Goal: Complete application form: Complete application form

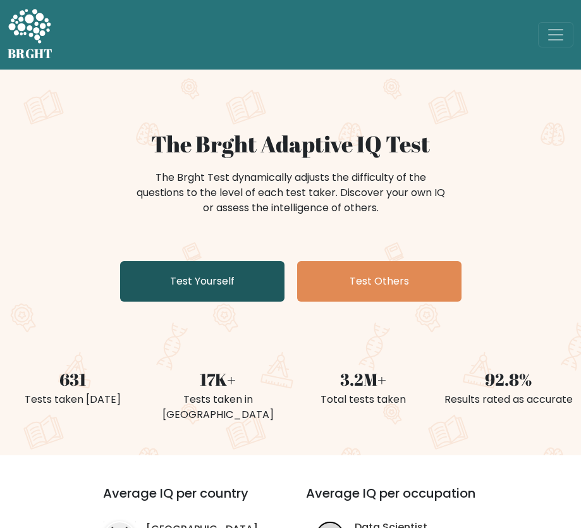
click at [228, 275] on link "Test Yourself" at bounding box center [202, 281] width 164 height 40
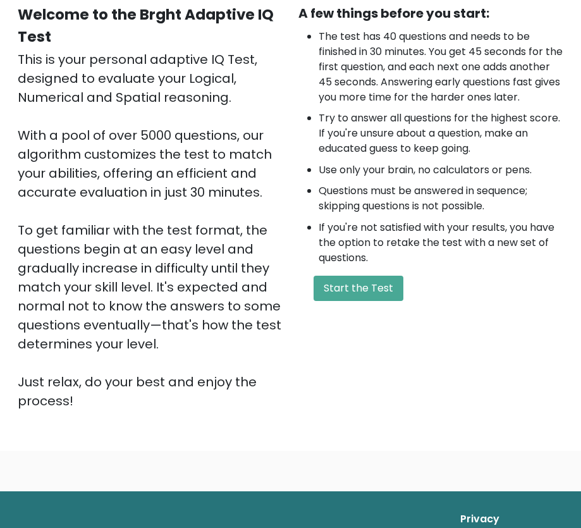
scroll to position [190, 0]
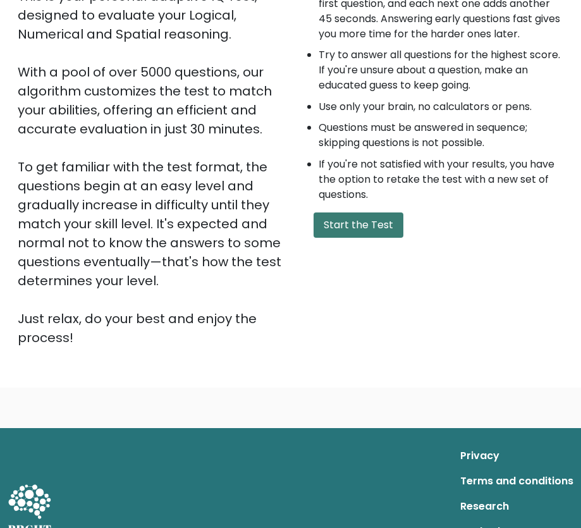
click at [377, 238] on button "Start the Test" at bounding box center [358, 224] width 90 height 25
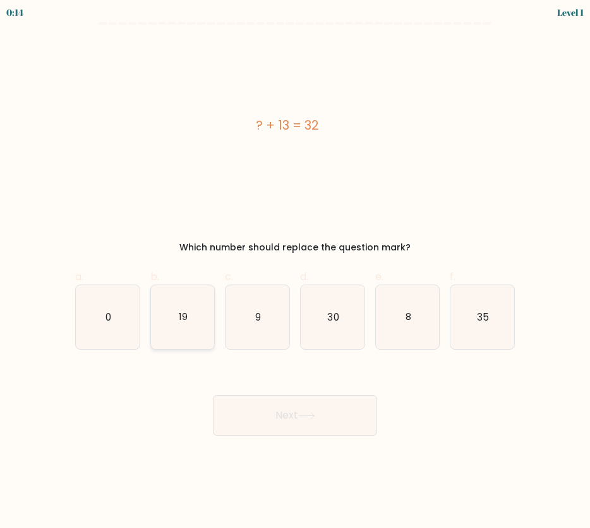
click at [189, 322] on icon "19" at bounding box center [183, 317] width 64 height 64
click at [295, 272] on input "b. 19" at bounding box center [295, 268] width 1 height 8
radio input "true"
click at [301, 415] on button "Next" at bounding box center [295, 415] width 164 height 40
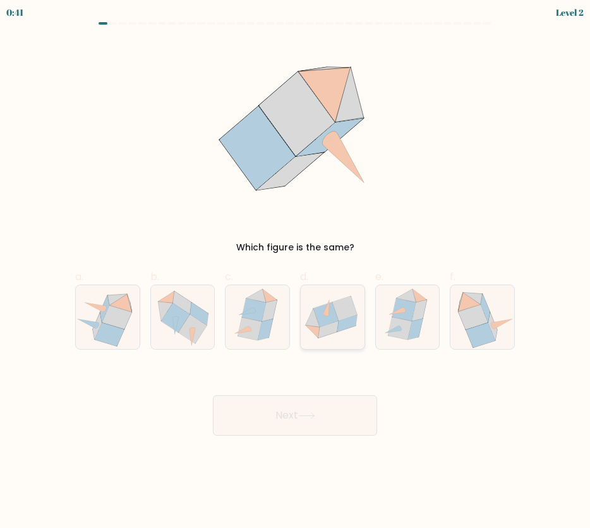
click at [346, 327] on icon at bounding box center [347, 323] width 20 height 17
click at [296, 272] on input "d." at bounding box center [295, 268] width 1 height 8
radio input "true"
click at [311, 418] on icon at bounding box center [306, 415] width 17 height 7
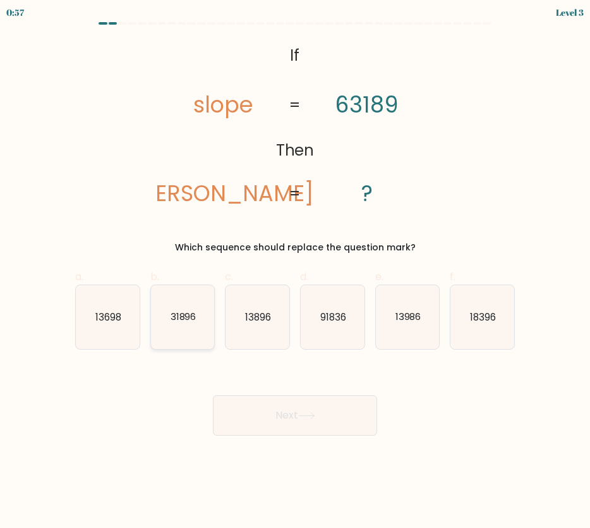
click at [189, 329] on icon "31896" at bounding box center [183, 317] width 64 height 64
click at [295, 272] on input "b. 31896" at bounding box center [295, 268] width 1 height 8
radio input "true"
click at [324, 432] on button "Next" at bounding box center [295, 415] width 164 height 40
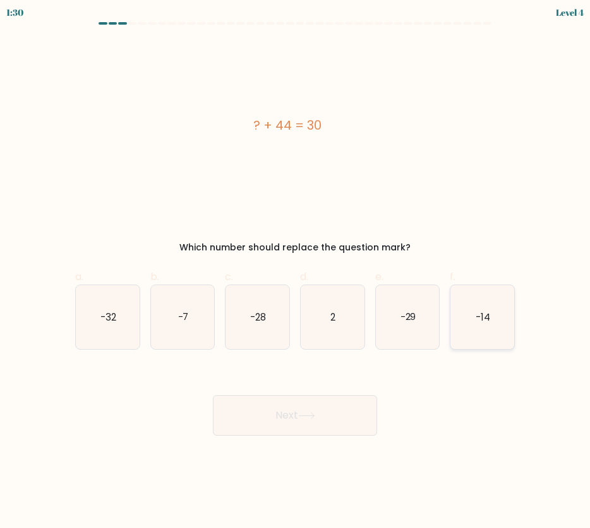
click at [488, 307] on icon "-14" at bounding box center [482, 317] width 64 height 64
click at [296, 272] on input "f. -14" at bounding box center [295, 268] width 1 height 8
radio input "true"
click at [315, 414] on icon at bounding box center [306, 415] width 17 height 7
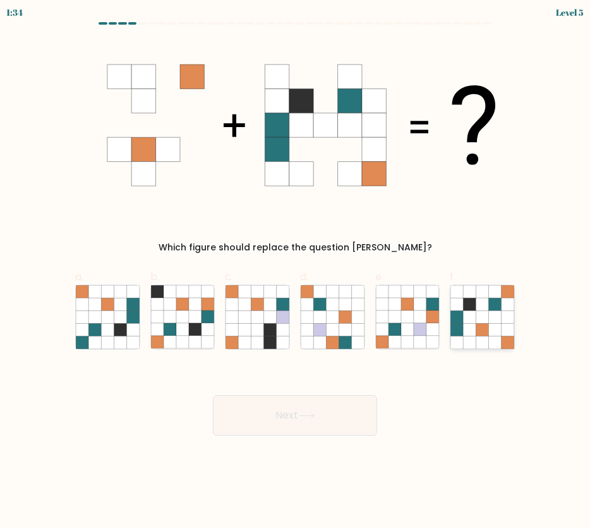
click at [492, 323] on icon at bounding box center [495, 316] width 13 height 13
click at [296, 272] on input "f." at bounding box center [295, 268] width 1 height 8
radio input "true"
click at [315, 410] on button "Next" at bounding box center [295, 415] width 164 height 40
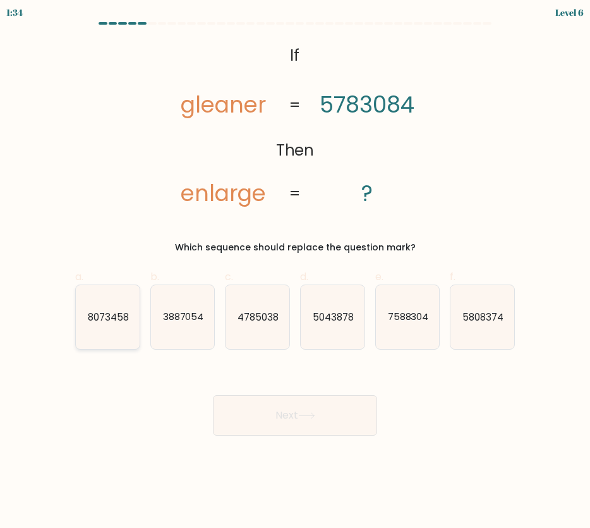
click at [119, 317] on text "8073458" at bounding box center [108, 316] width 41 height 13
click at [295, 272] on input "a. 8073458" at bounding box center [295, 268] width 1 height 8
radio input "true"
drag, startPoint x: 267, startPoint y: 428, endPoint x: 272, endPoint y: 411, distance: 17.2
click at [269, 427] on button "Next" at bounding box center [295, 415] width 164 height 40
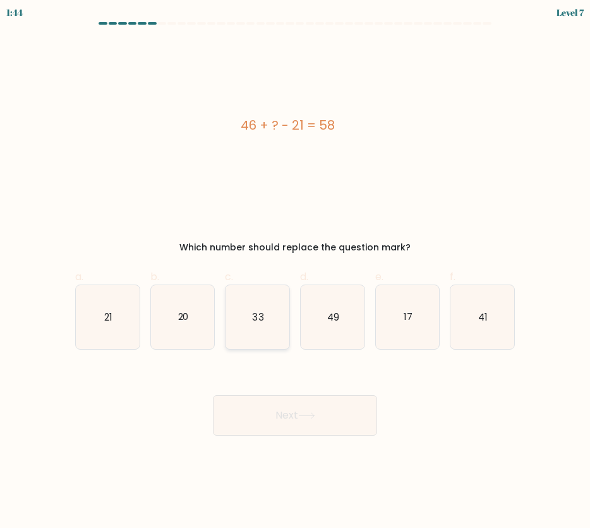
click at [250, 305] on icon "33" at bounding box center [258, 317] width 64 height 64
click at [295, 272] on input "c. 33" at bounding box center [295, 268] width 1 height 8
radio input "true"
drag, startPoint x: 337, startPoint y: 421, endPoint x: 341, endPoint y: 407, distance: 14.6
click at [336, 420] on button "Next" at bounding box center [295, 415] width 164 height 40
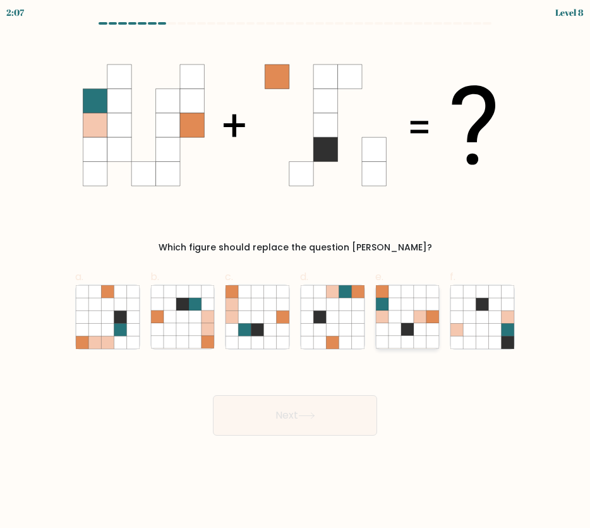
click at [386, 305] on icon at bounding box center [382, 304] width 13 height 13
click at [296, 272] on input "e." at bounding box center [295, 268] width 1 height 8
radio input "true"
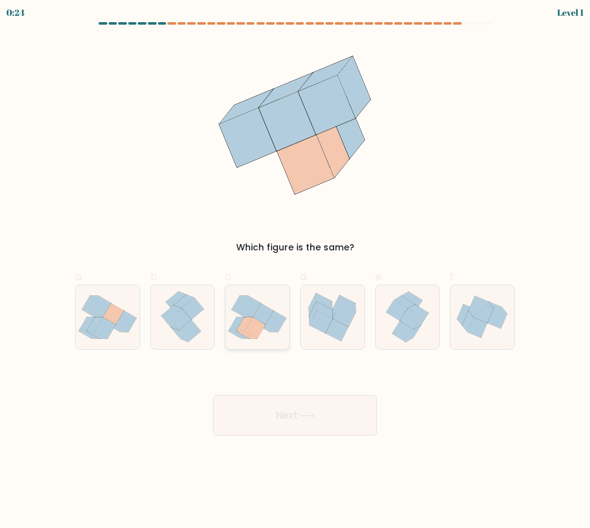
click at [262, 333] on icon at bounding box center [258, 317] width 64 height 56
click at [295, 272] on input "c." at bounding box center [295, 268] width 1 height 8
radio input "true"
click at [333, 422] on button "Next" at bounding box center [295, 415] width 164 height 40
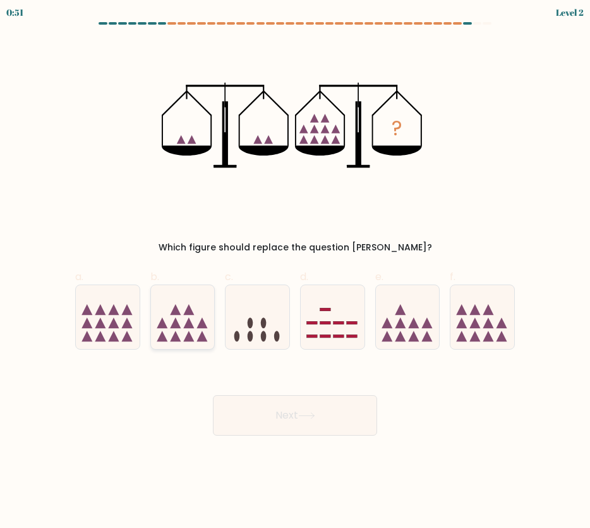
click at [190, 332] on icon at bounding box center [188, 335] width 11 height 11
click at [295, 272] on input "b." at bounding box center [295, 268] width 1 height 8
radio input "true"
click at [293, 427] on button "Next" at bounding box center [295, 415] width 164 height 40
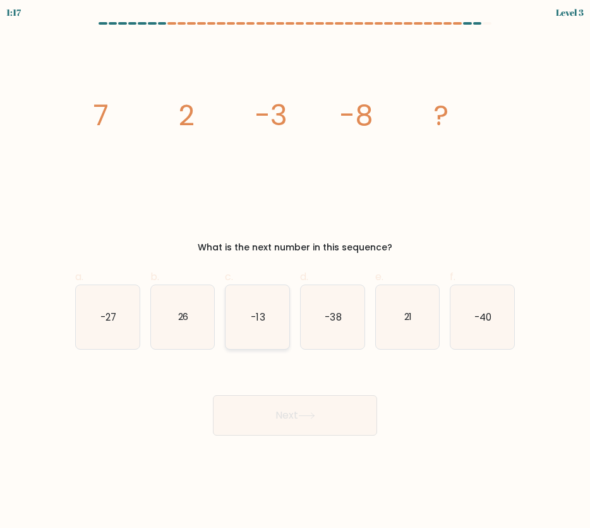
click at [251, 310] on icon "-13" at bounding box center [258, 317] width 64 height 64
click at [295, 272] on input "c. -13" at bounding box center [295, 268] width 1 height 8
radio input "true"
drag, startPoint x: 275, startPoint y: 435, endPoint x: 287, endPoint y: 432, distance: 11.8
click at [276, 435] on button "Next" at bounding box center [295, 415] width 164 height 40
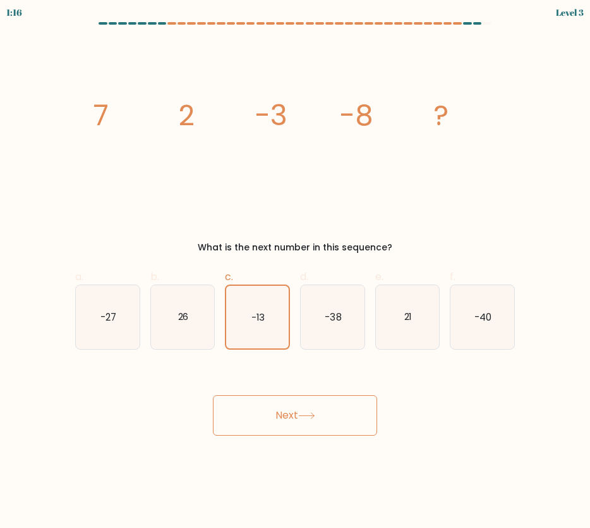
drag, startPoint x: 296, startPoint y: 424, endPoint x: 303, endPoint y: 423, distance: 7.6
click at [296, 424] on button "Next" at bounding box center [295, 415] width 164 height 40
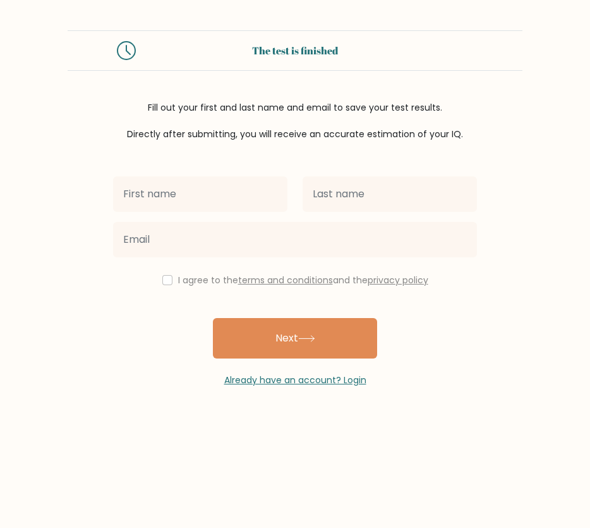
click at [251, 205] on input "text" at bounding box center [200, 193] width 174 height 35
type input "[PERSON_NAME]"
click at [155, 282] on div "I agree to the terms and conditions and the privacy policy" at bounding box center [295, 279] width 379 height 15
click at [169, 279] on input "checkbox" at bounding box center [167, 280] width 10 height 10
checkbox input "true"
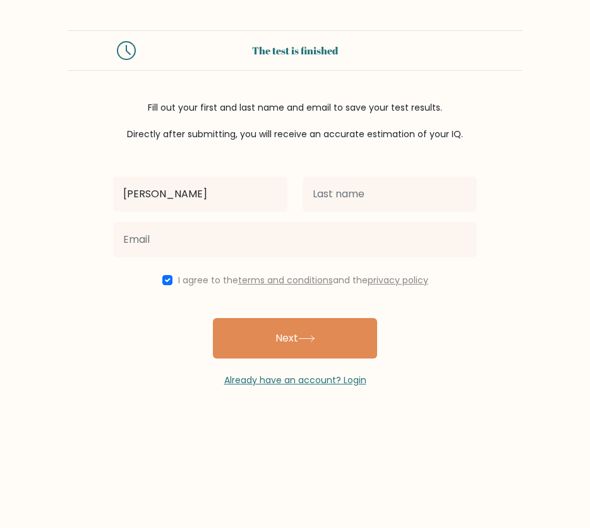
drag, startPoint x: 293, startPoint y: 351, endPoint x: 307, endPoint y: 308, distance: 45.2
click at [294, 351] on button "Next" at bounding box center [295, 338] width 164 height 40
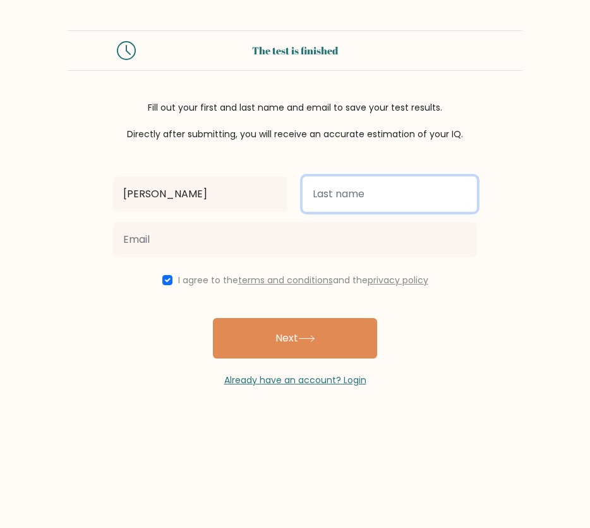
click at [318, 186] on input "text" at bounding box center [390, 193] width 174 height 35
type input "Marveline"
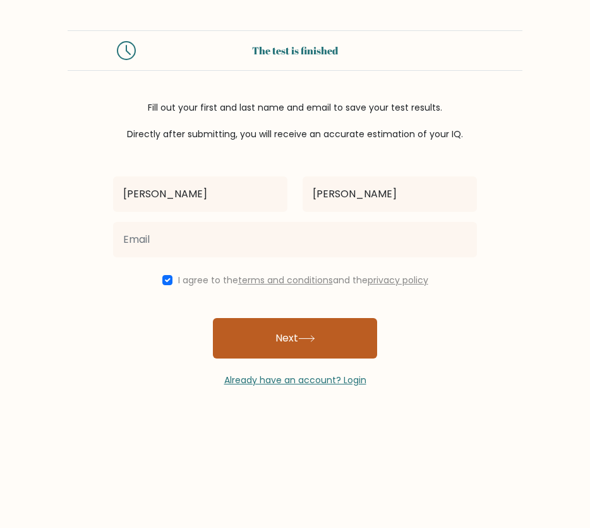
click at [275, 353] on button "Next" at bounding box center [295, 338] width 164 height 40
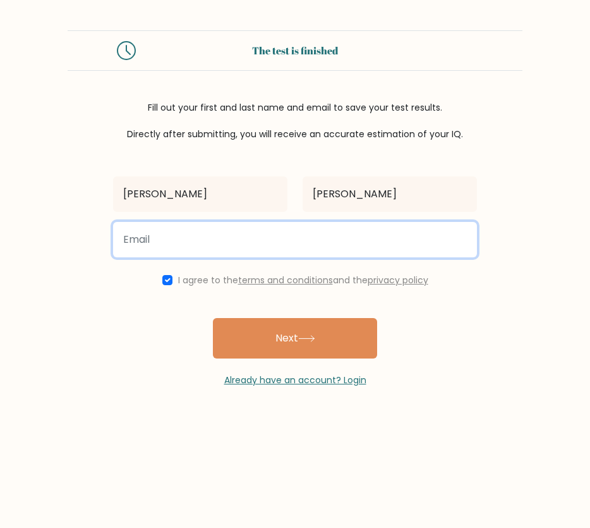
click at [219, 250] on input "email" at bounding box center [295, 239] width 364 height 35
type input "amandahedwig53@gmail.com"
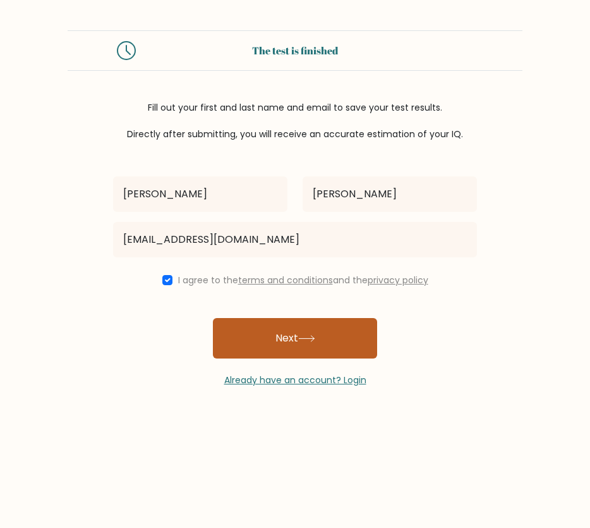
drag, startPoint x: 270, startPoint y: 314, endPoint x: 273, endPoint y: 330, distance: 16.7
click at [270, 315] on div "Amanda Marveline amandahedwig53@gmail.com I agree to the terms and conditions a…" at bounding box center [295, 264] width 379 height 246
click at [274, 332] on button "Next" at bounding box center [295, 338] width 164 height 40
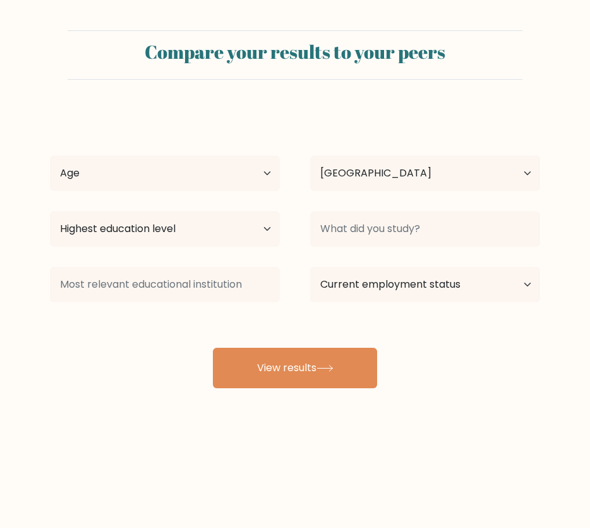
select select "KE"
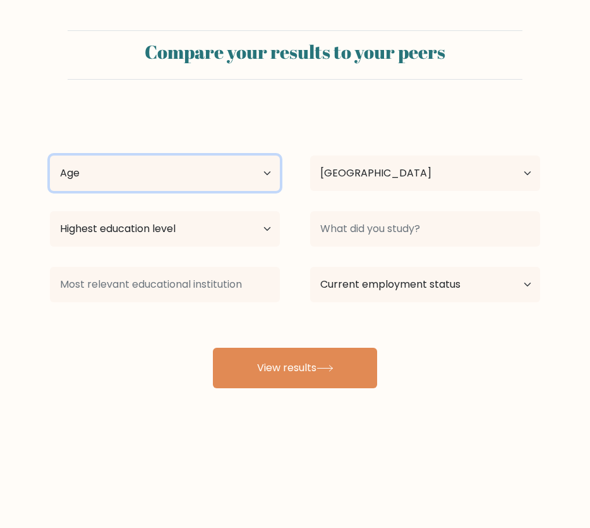
click at [271, 175] on select "Age Under [DEMOGRAPHIC_DATA] [DEMOGRAPHIC_DATA] [DEMOGRAPHIC_DATA] [DEMOGRAPHIC…" at bounding box center [165, 172] width 230 height 35
select select "25_34"
click at [50, 155] on select "Age Under 18 years old 18-24 years old 25-34 years old 35-44 years old 45-54 ye…" at bounding box center [165, 172] width 230 height 35
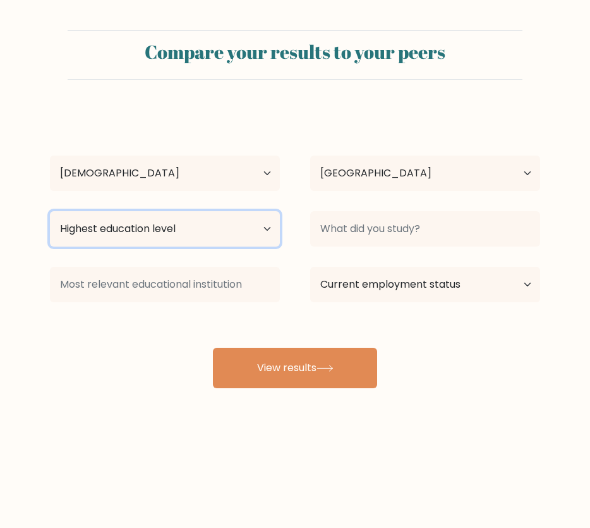
click at [207, 243] on select "Highest education level No schooling Primary Lower Secondary Upper Secondary Oc…" at bounding box center [165, 228] width 230 height 35
select select "bachelors_degree"
click at [50, 211] on select "Highest education level No schooling Primary Lower Secondary Upper Secondary Oc…" at bounding box center [165, 228] width 230 height 35
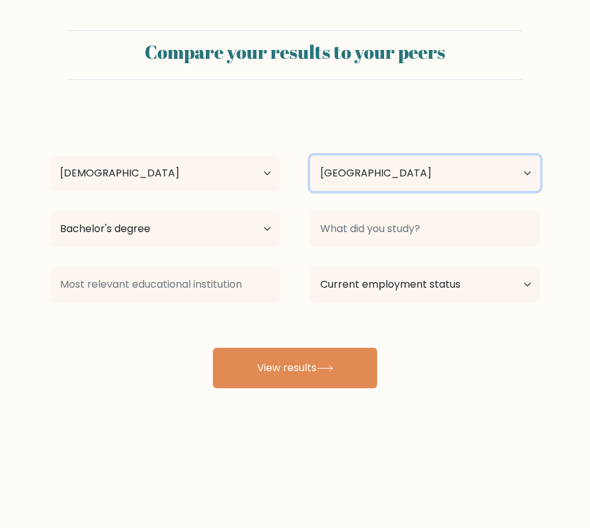
click at [386, 181] on select "Country Afghanistan Albania Algeria American Samoa Andorra Angola Anguilla Anta…" at bounding box center [425, 172] width 230 height 35
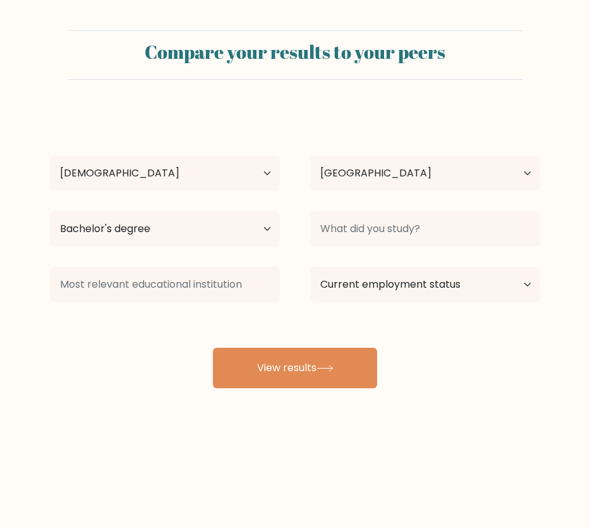
drag, startPoint x: 132, startPoint y: 359, endPoint x: 141, endPoint y: 358, distance: 8.9
click at [135, 361] on div "Amanda Marveline Age Under 18 years old 18-24 years old 25-34 years old 35-44 y…" at bounding box center [294, 249] width 505 height 278
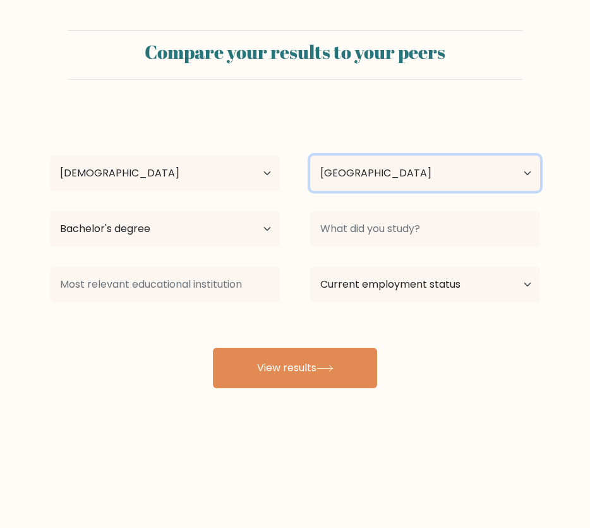
drag, startPoint x: 410, startPoint y: 178, endPoint x: 413, endPoint y: 190, distance: 12.9
click at [410, 177] on select "Country Afghanistan Albania Algeria American Samoa Andorra Angola Anguilla Anta…" at bounding box center [425, 172] width 230 height 35
select select "UM"
click at [310, 155] on select "Country Afghanistan Albania Algeria American Samoa Andorra Angola Anguilla Anta…" at bounding box center [425, 172] width 230 height 35
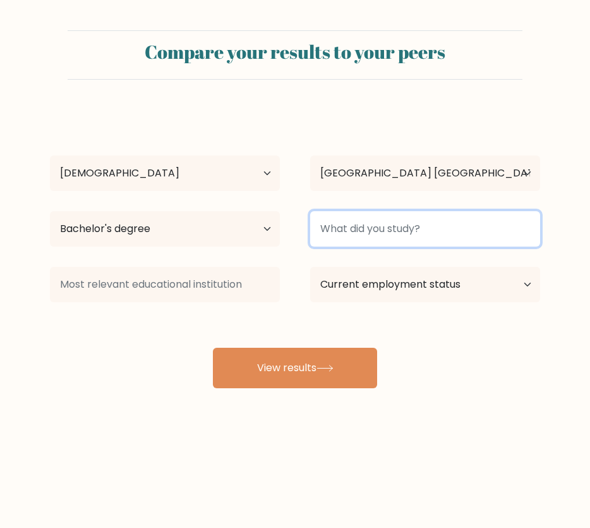
click at [457, 239] on input at bounding box center [425, 228] width 230 height 35
type input "english"
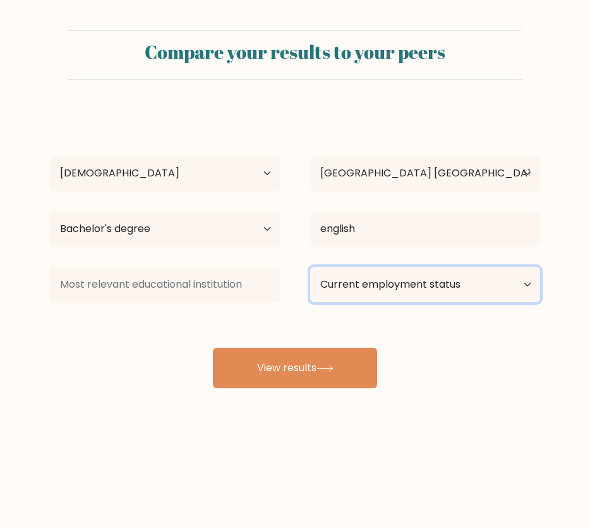
click at [424, 289] on select "Current employment status Employed Student Retired Other / prefer not to answer" at bounding box center [425, 284] width 230 height 35
select select "other"
click at [310, 267] on select "Current employment status Employed Student Retired Other / prefer not to answer" at bounding box center [425, 284] width 230 height 35
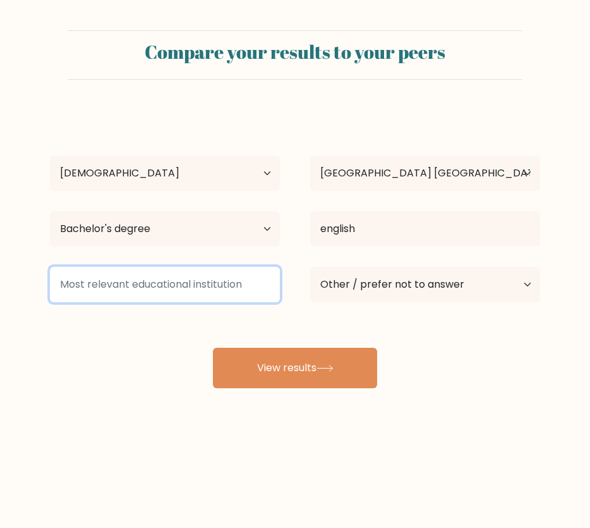
click at [183, 290] on input at bounding box center [165, 284] width 230 height 35
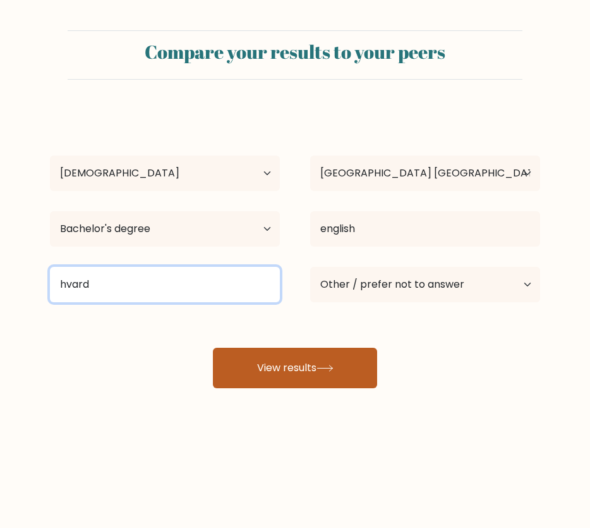
type input "hvard"
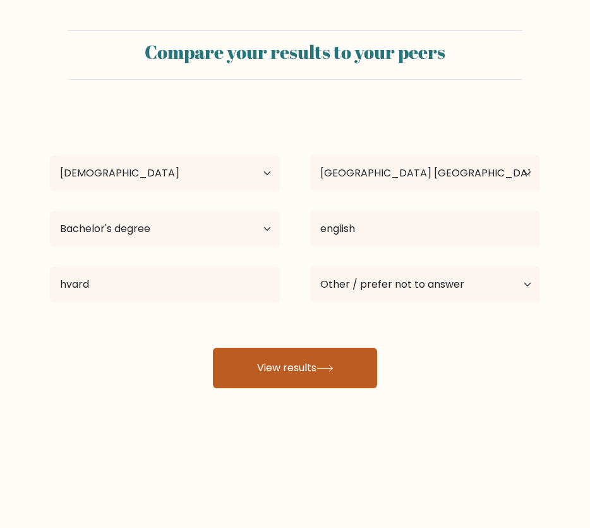
click at [334, 386] on button "View results" at bounding box center [295, 367] width 164 height 40
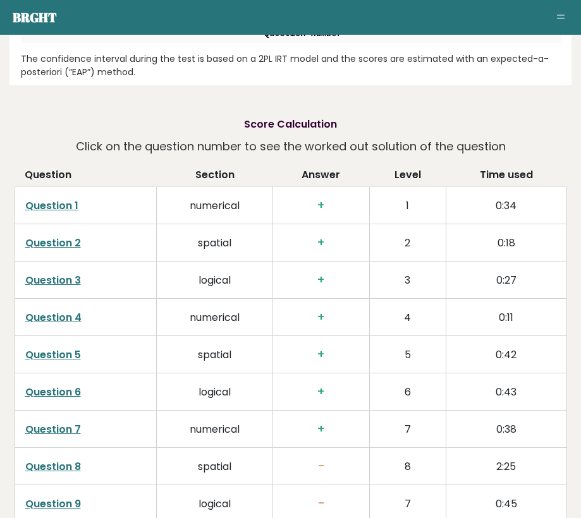
scroll to position [1959, 0]
